Goal: Information Seeking & Learning: Learn about a topic

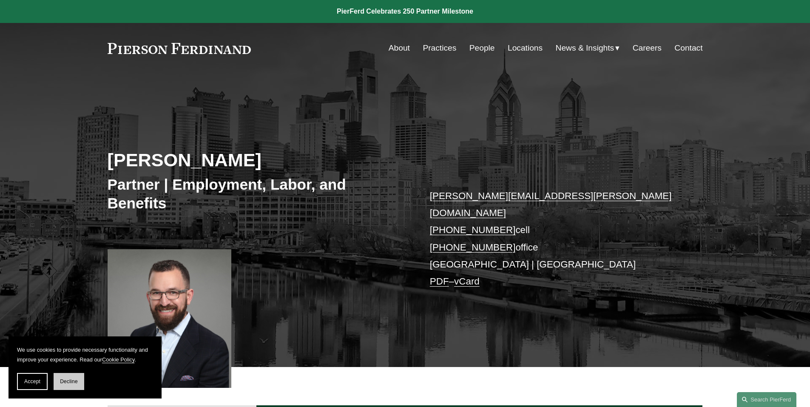
click at [70, 380] on span "Decline" at bounding box center [69, 381] width 18 height 6
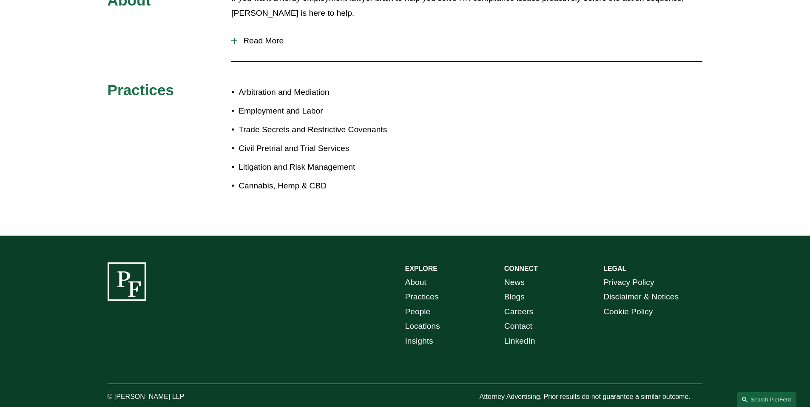
scroll to position [468, 0]
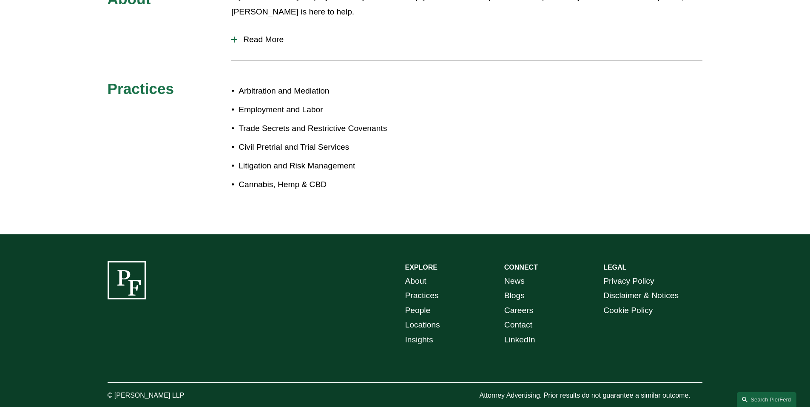
click at [519, 288] on link "Blogs" at bounding box center [514, 295] width 20 height 15
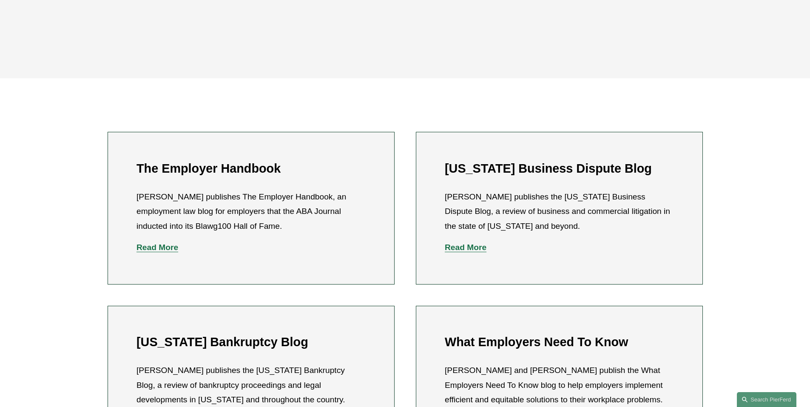
scroll to position [255, 0]
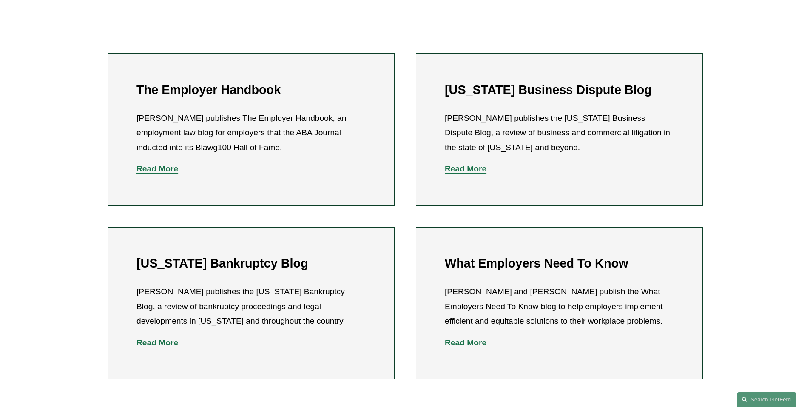
click at [167, 173] on strong "Read More" at bounding box center [157, 168] width 42 height 9
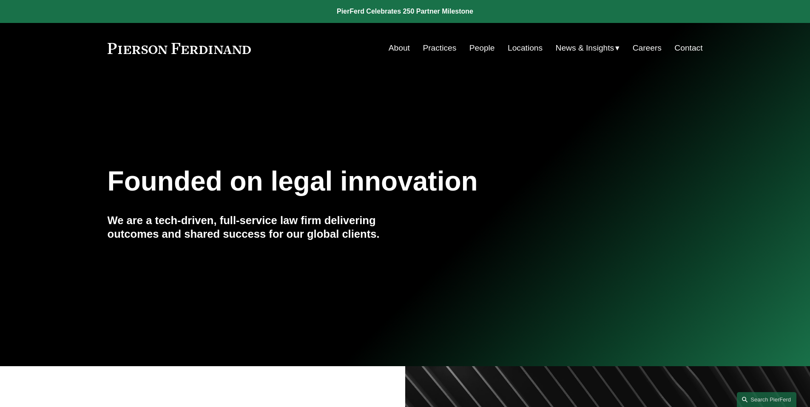
click at [0, 0] on span "Blogs" at bounding box center [0, 0] width 0 height 0
